Goal: Task Accomplishment & Management: Manage account settings

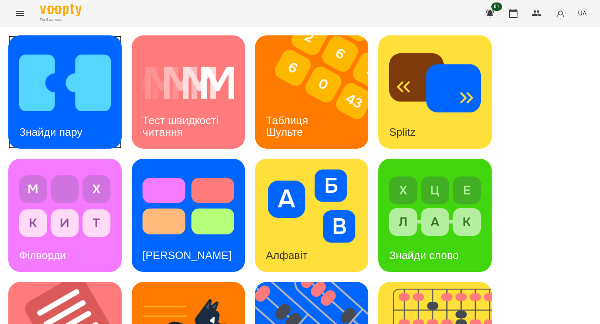
click at [79, 60] on img at bounding box center [65, 82] width 92 height 73
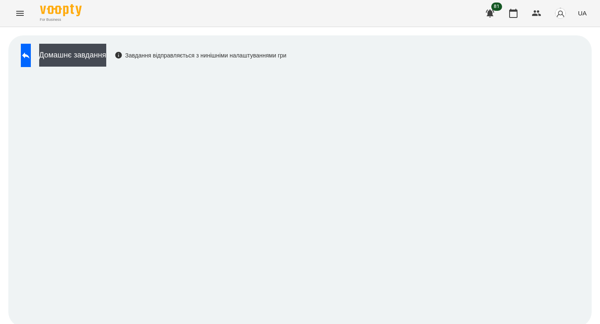
scroll to position [3, 0]
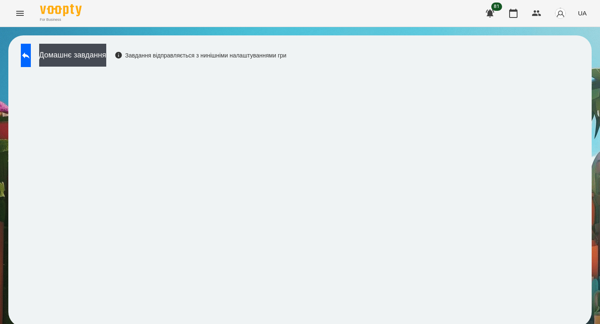
click at [365, 60] on div "Домашнє завдання Завдання відправляється з нинішніми налаштуваннями гри" at bounding box center [299, 181] width 583 height 292
click at [31, 44] on button at bounding box center [26, 55] width 10 height 23
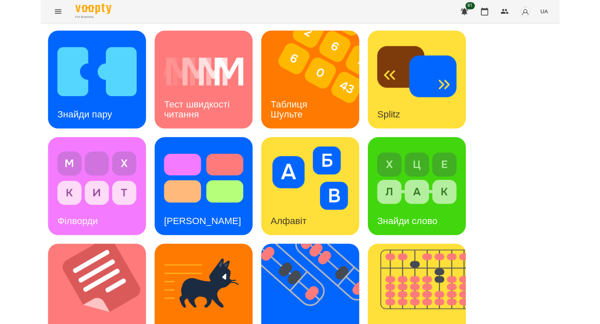
scroll to position [326, 0]
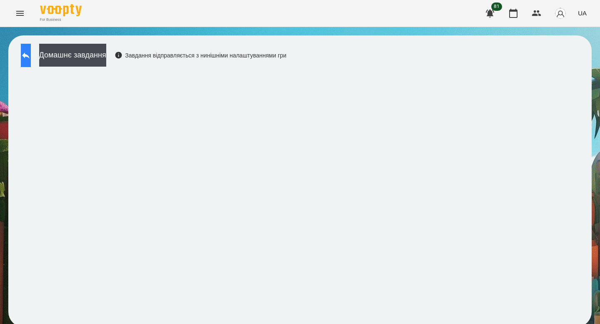
click at [31, 51] on icon at bounding box center [26, 55] width 10 height 10
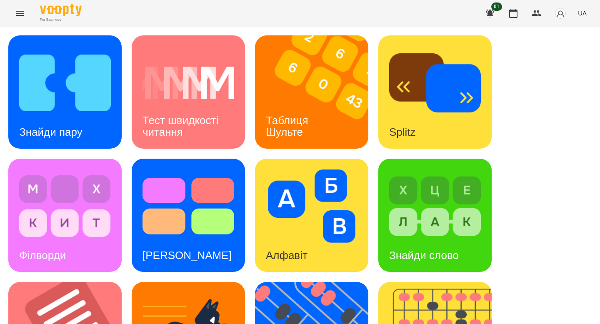
scroll to position [113, 0]
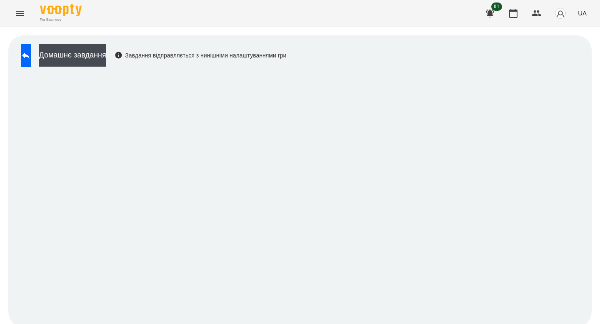
scroll to position [3, 0]
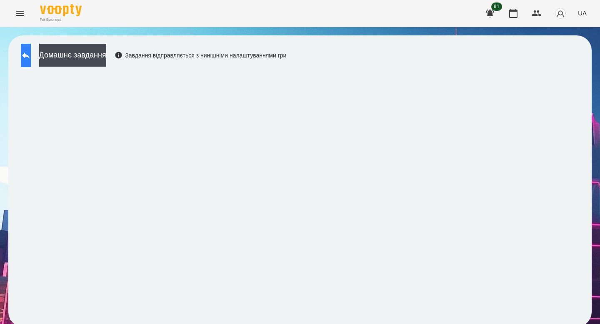
click at [27, 50] on button at bounding box center [26, 55] width 10 height 23
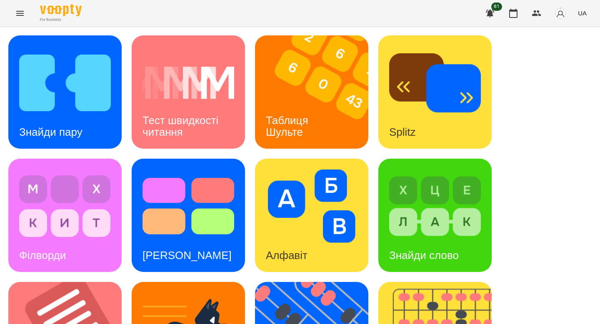
scroll to position [126, 0]
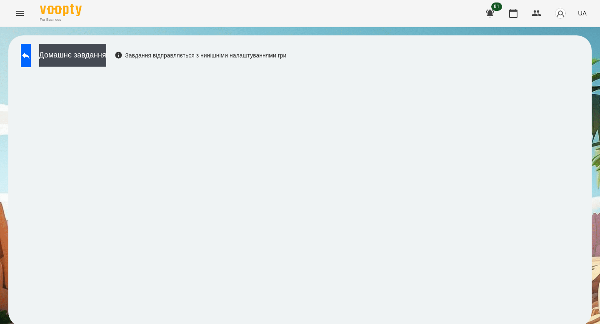
click at [255, 69] on div "Домашнє завдання Завдання відправляється з нинішніми налаштуваннями гри" at bounding box center [152, 57] width 270 height 27
click at [506, 1] on div "For Business 81 UA" at bounding box center [300, 13] width 600 height 27
click at [226, 69] on div "Домашнє завдання Завдання відправляється з нинішніми налаштуваннями гри" at bounding box center [152, 57] width 270 height 27
click at [511, 11] on icon "button" at bounding box center [513, 13] width 8 height 9
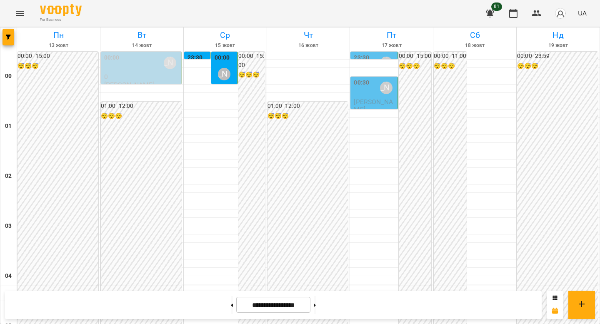
scroll to position [717, 0]
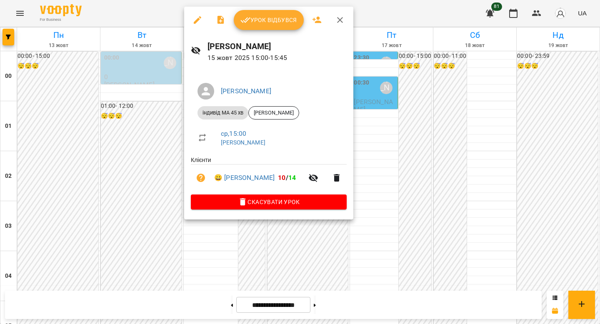
click at [278, 23] on span "Урок відбувся" at bounding box center [268, 20] width 57 height 10
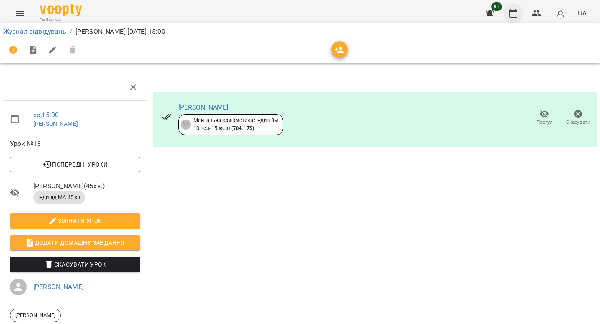
click at [510, 19] on button "button" at bounding box center [513, 13] width 20 height 20
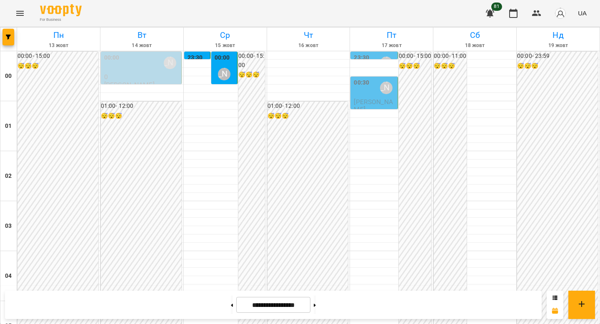
scroll to position [703, 0]
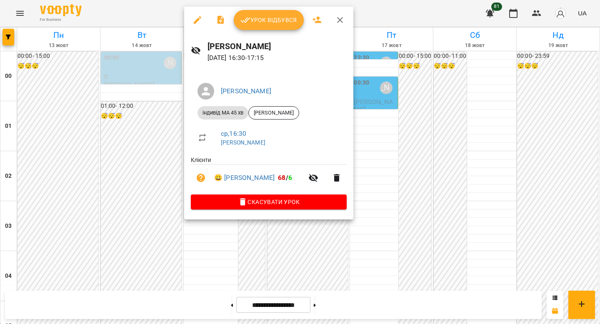
click at [256, 18] on span "Урок відбувся" at bounding box center [268, 20] width 57 height 10
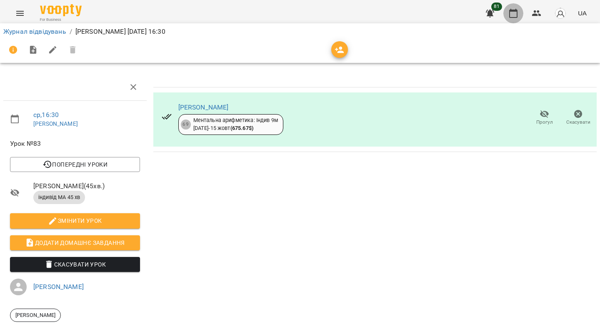
click at [509, 18] on button "button" at bounding box center [513, 13] width 20 height 20
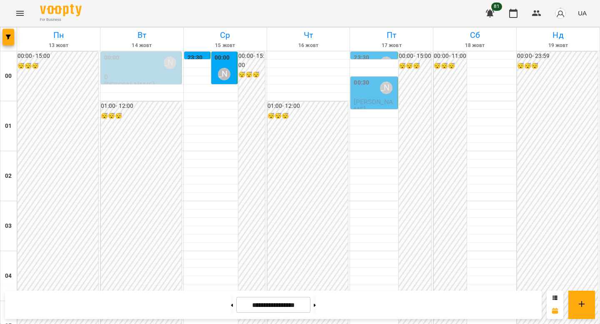
scroll to position [965, 0]
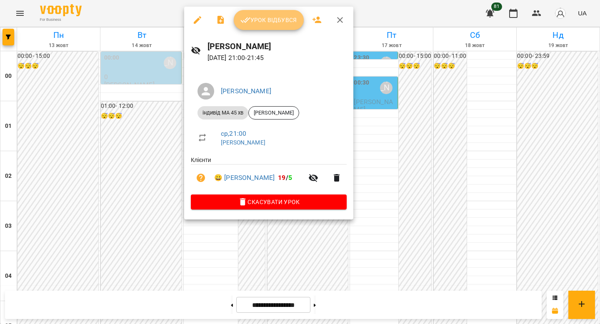
click at [255, 17] on span "Урок відбувся" at bounding box center [268, 20] width 57 height 10
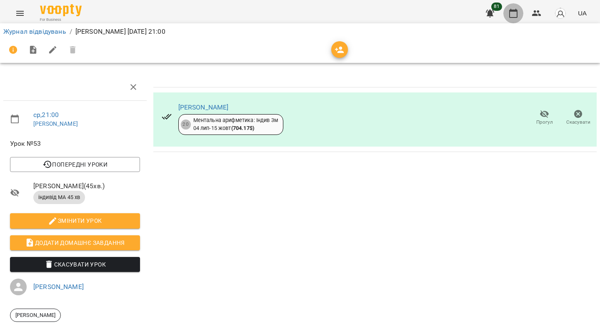
click at [516, 12] on icon "button" at bounding box center [513, 13] width 10 height 10
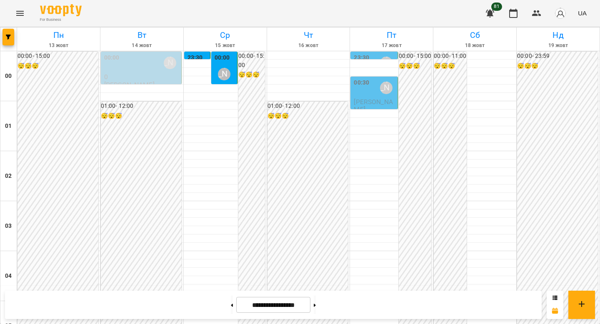
scroll to position [965, 0]
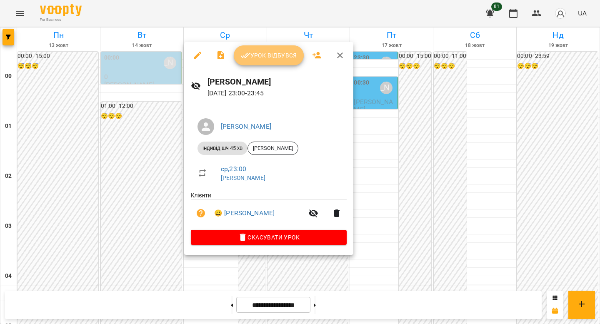
click at [267, 49] on button "Урок відбувся" at bounding box center [269, 55] width 70 height 20
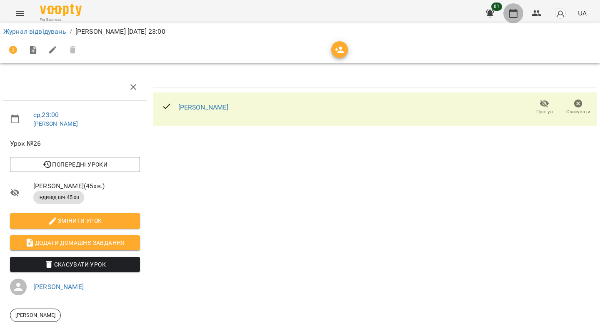
click at [517, 14] on icon "button" at bounding box center [513, 13] width 8 height 9
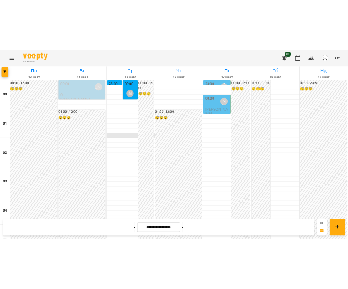
scroll to position [564, 0]
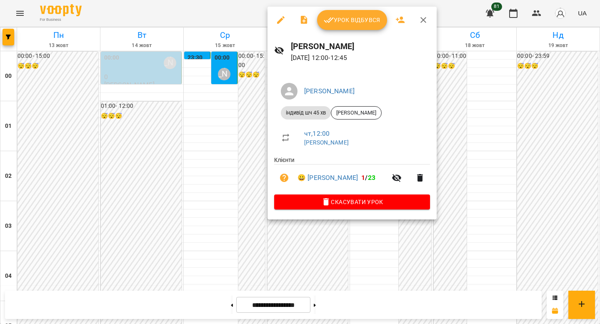
click at [192, 147] on div at bounding box center [300, 162] width 600 height 324
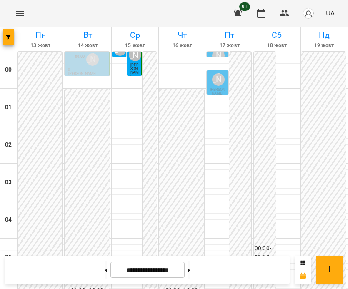
scroll to position [439, 0]
